Goal: Browse casually: Explore the website without a specific task or goal

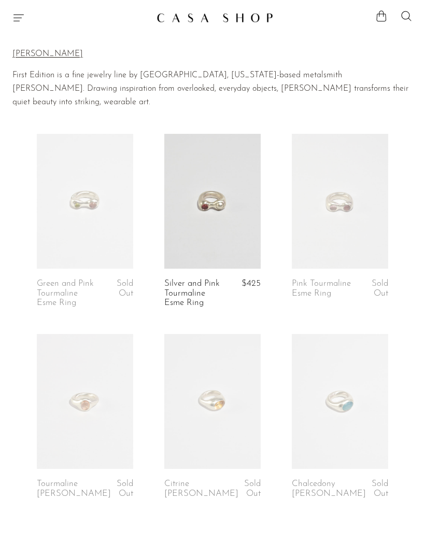
click at [15, 21] on icon "Menu" at bounding box center [18, 18] width 10 height 7
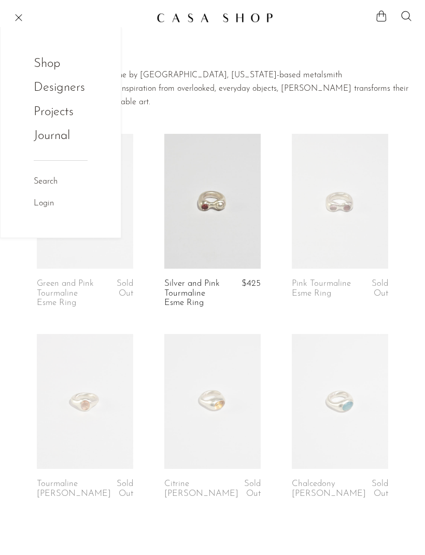
click at [45, 66] on link "Shop" at bounding box center [54, 64] width 40 height 20
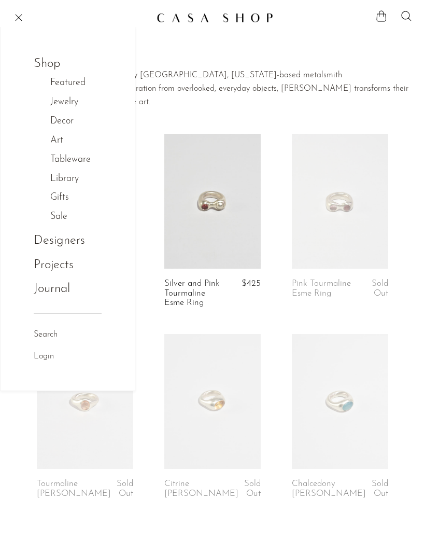
click at [55, 198] on link "Gifts" at bounding box center [65, 197] width 30 height 15
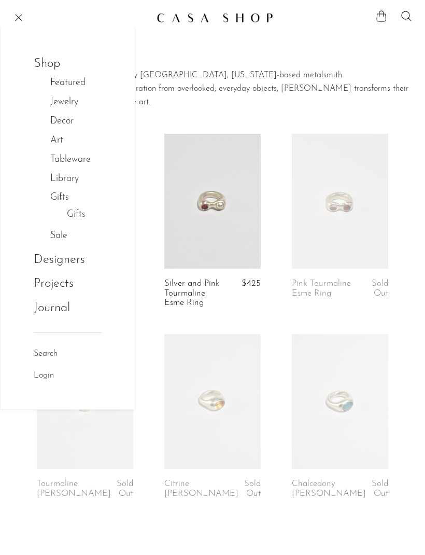
click at [63, 84] on link "Featured" at bounding box center [73, 83] width 46 height 15
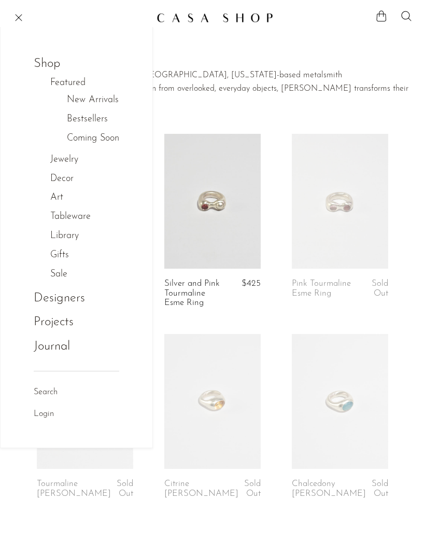
click at [83, 100] on link "New Arrivals" at bounding box center [93, 100] width 52 height 15
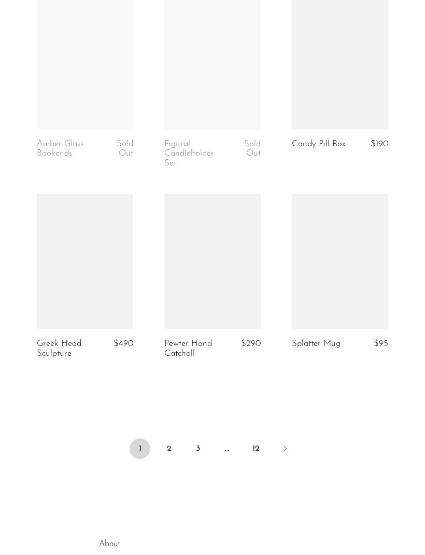
scroll to position [2044, 0]
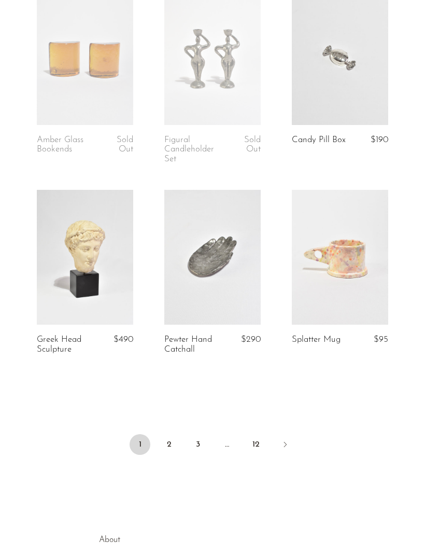
click at [289, 438] on link "Next" at bounding box center [285, 445] width 21 height 23
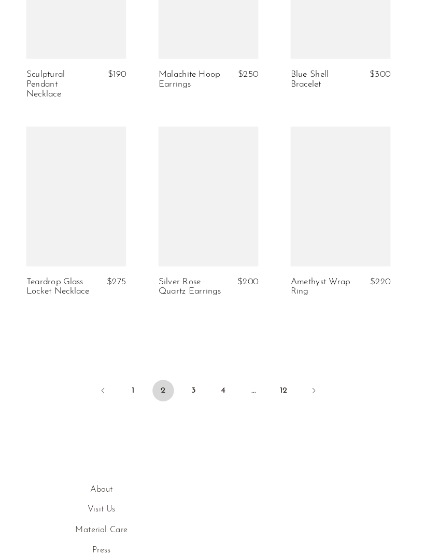
scroll to position [2151, 0]
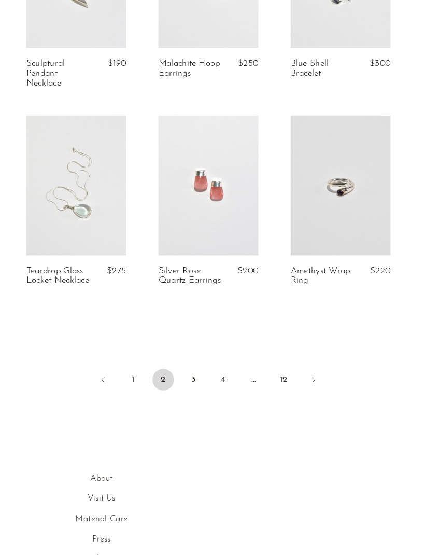
click at [310, 370] on icon "Next" at bounding box center [314, 366] width 8 height 8
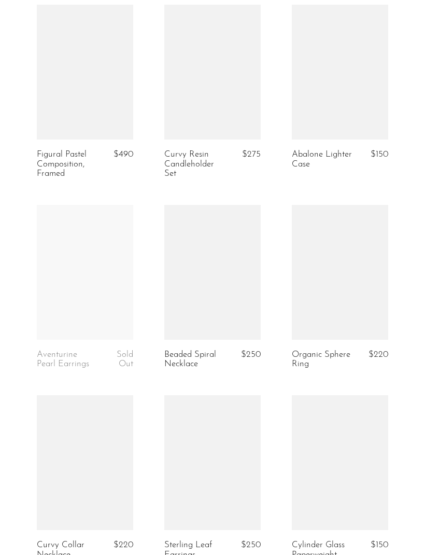
scroll to position [1672, 0]
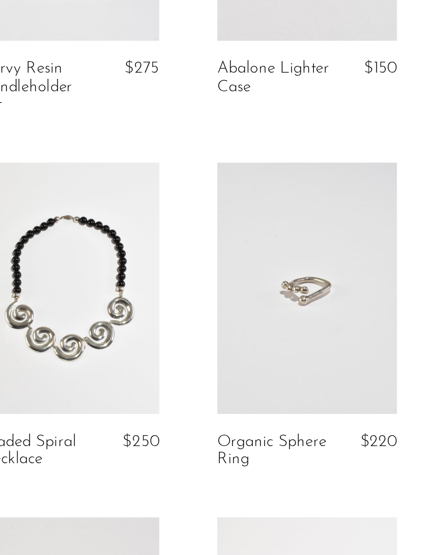
click at [292, 346] on link "Organic Sphere Ring" at bounding box center [322, 355] width 61 height 19
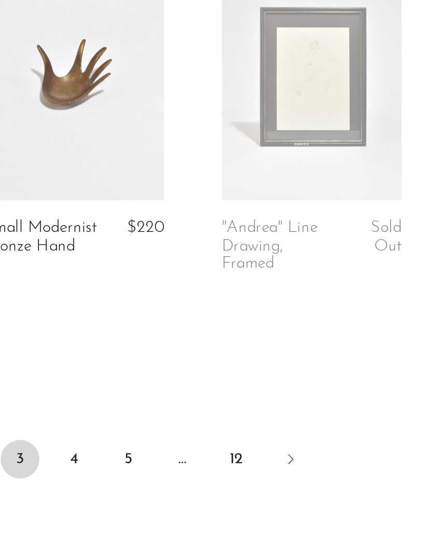
scroll to position [2042, 0]
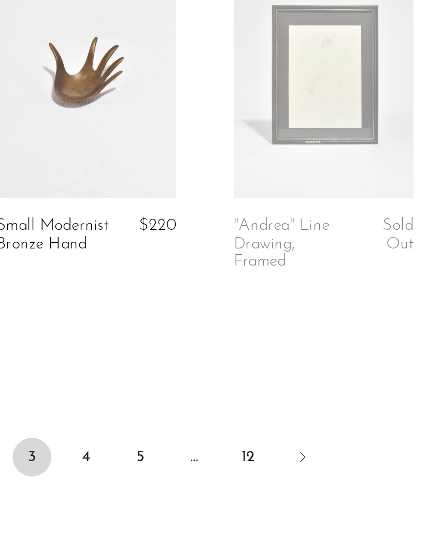
click at [324, 480] on icon "Next" at bounding box center [328, 484] width 8 height 8
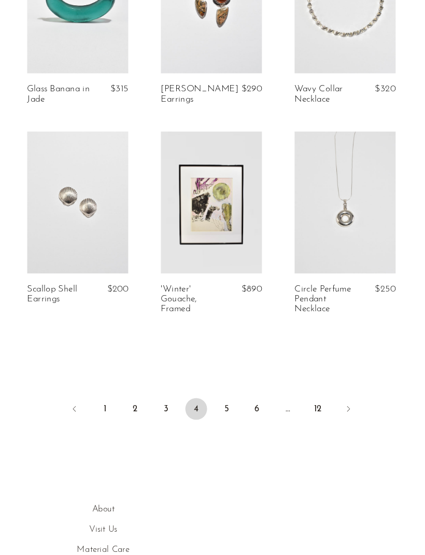
scroll to position [2085, 0]
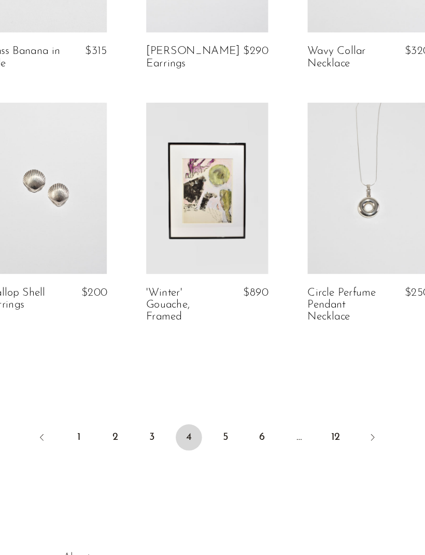
click at [217, 384] on link "5" at bounding box center [227, 394] width 21 height 21
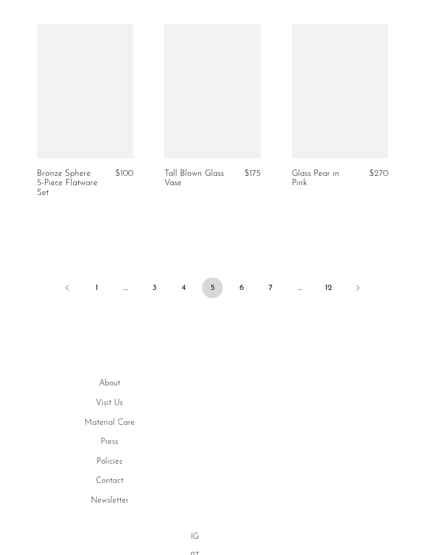
scroll to position [2225, 0]
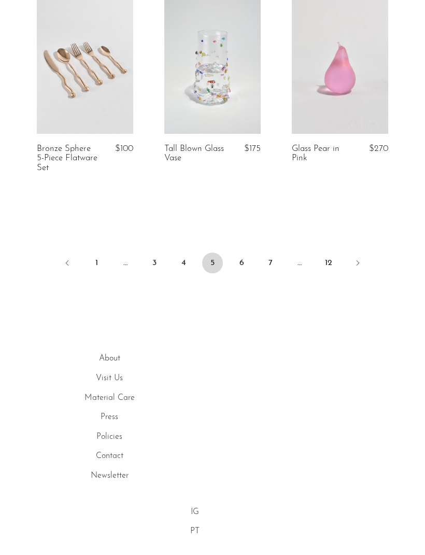
click at [245, 273] on link "6" at bounding box center [241, 262] width 21 height 21
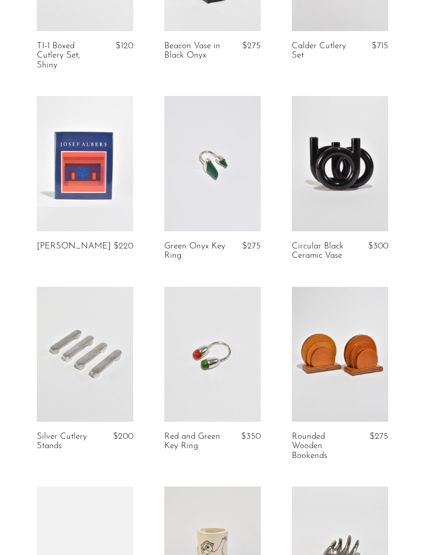
scroll to position [377, 0]
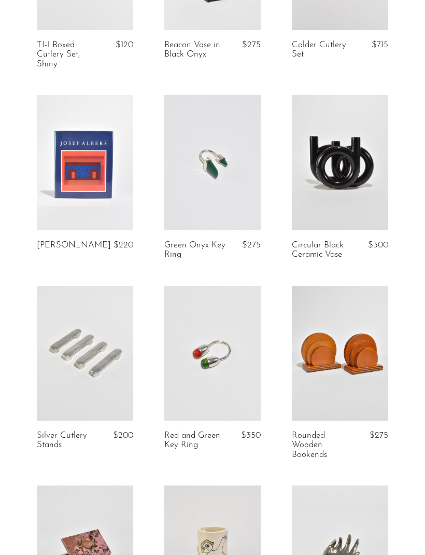
click at [192, 244] on link "Green Onyx Key Ring" at bounding box center [194, 250] width 61 height 19
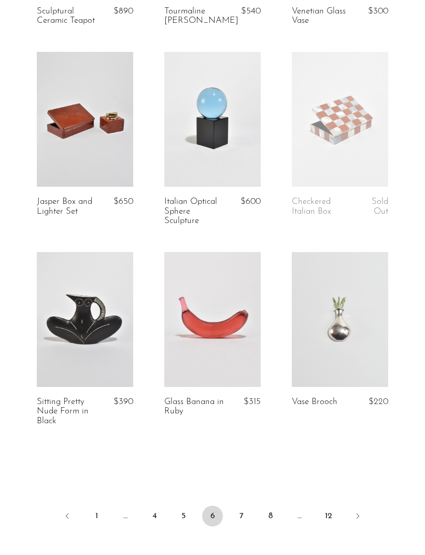
scroll to position [1973, 0]
click at [243, 505] on link "7" at bounding box center [241, 515] width 21 height 21
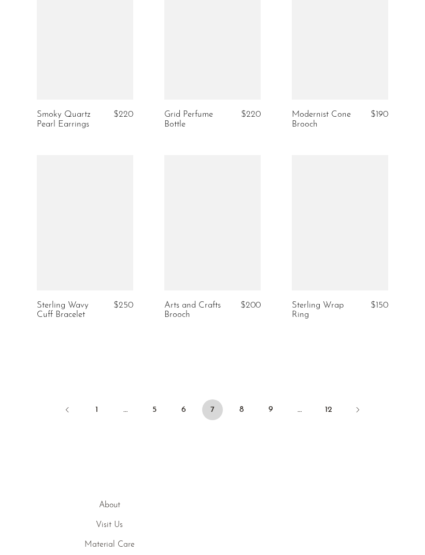
scroll to position [2059, 0]
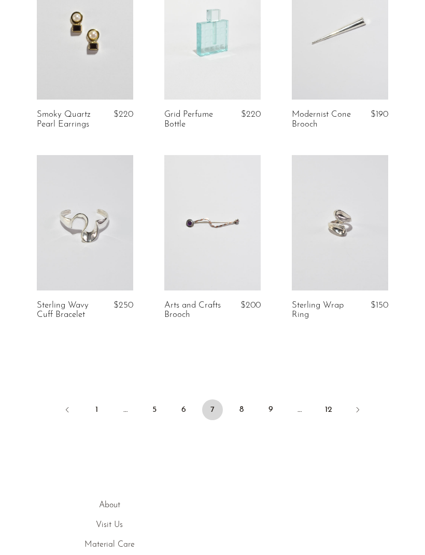
click at [240, 399] on link "8" at bounding box center [241, 409] width 21 height 21
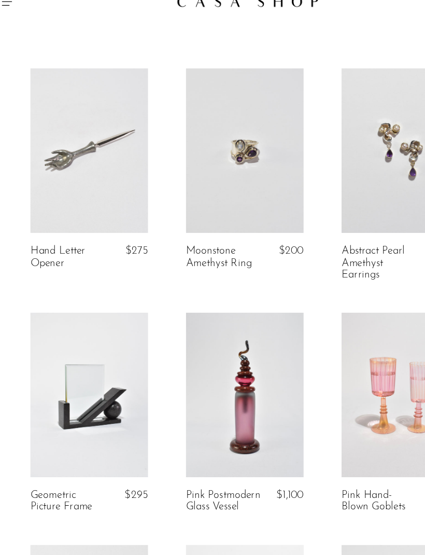
click at [206, 218] on link "Moonstone Amethyst Ring" at bounding box center [194, 227] width 61 height 19
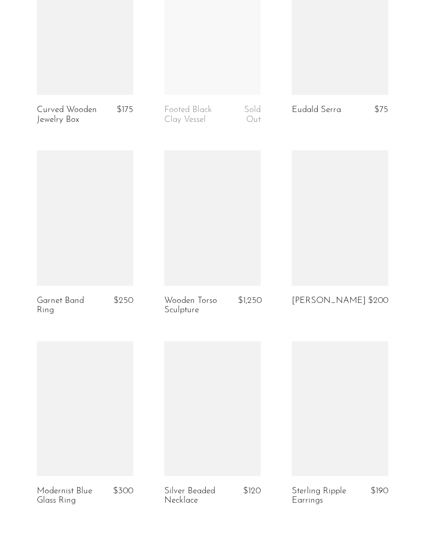
scroll to position [1888, 0]
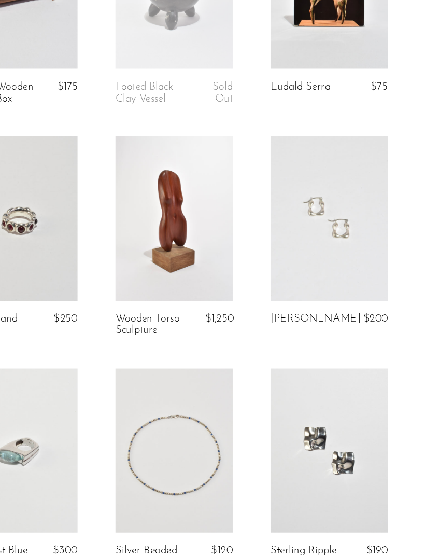
click at [368, 291] on span "$200" at bounding box center [378, 295] width 20 height 9
click at [292, 291] on link "Owen Earrings" at bounding box center [329, 295] width 74 height 9
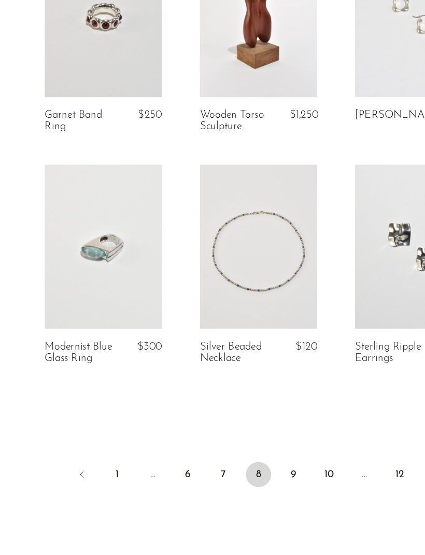
scroll to position [2018, 0]
click at [238, 450] on link "9" at bounding box center [241, 460] width 21 height 21
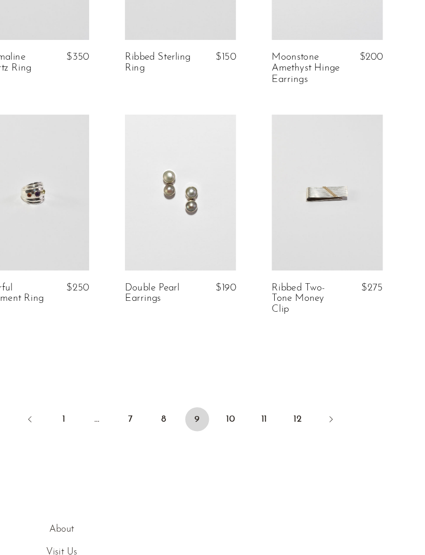
scroll to position [2074, 0]
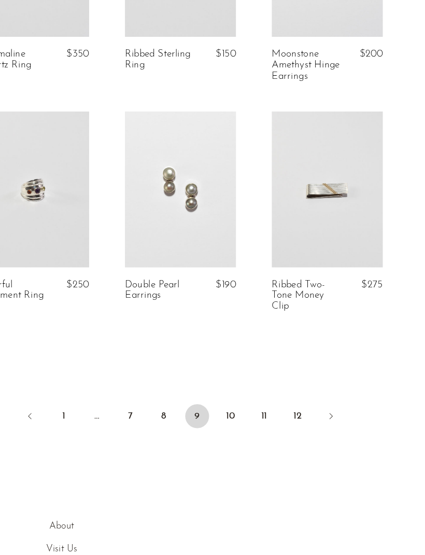
click at [246, 394] on link "10" at bounding box center [256, 404] width 21 height 21
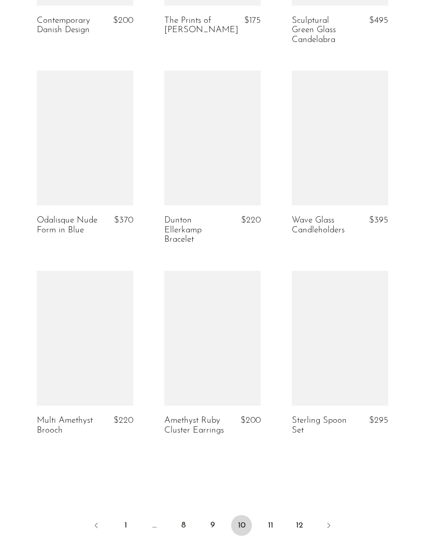
scroll to position [1934, 0]
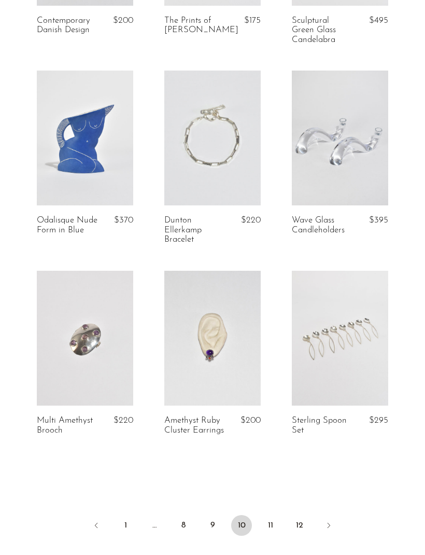
click at [273, 518] on link "11" at bounding box center [270, 525] width 21 height 21
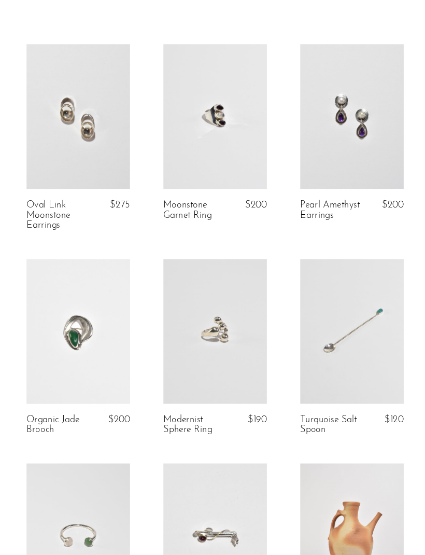
click at [243, 418] on span "$190" at bounding box center [252, 422] width 18 height 9
click at [179, 418] on link "Modernist Sphere Ring" at bounding box center [194, 427] width 61 height 19
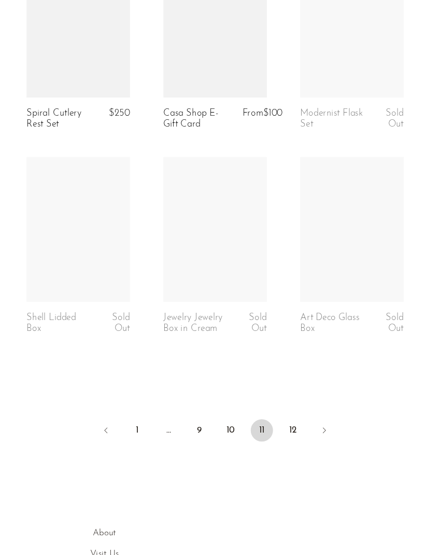
scroll to position [2081, 0]
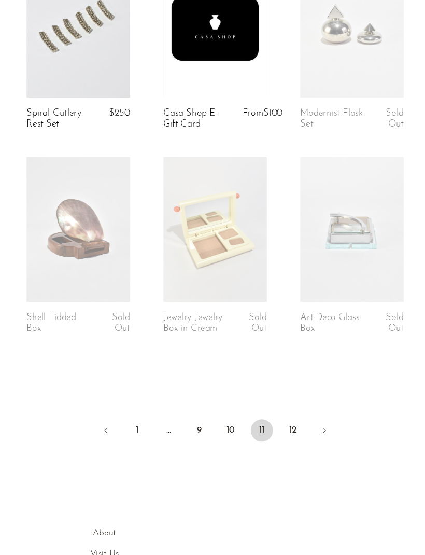
click at [276, 397] on link "12" at bounding box center [285, 407] width 21 height 21
